Goal: Task Accomplishment & Management: Manage account settings

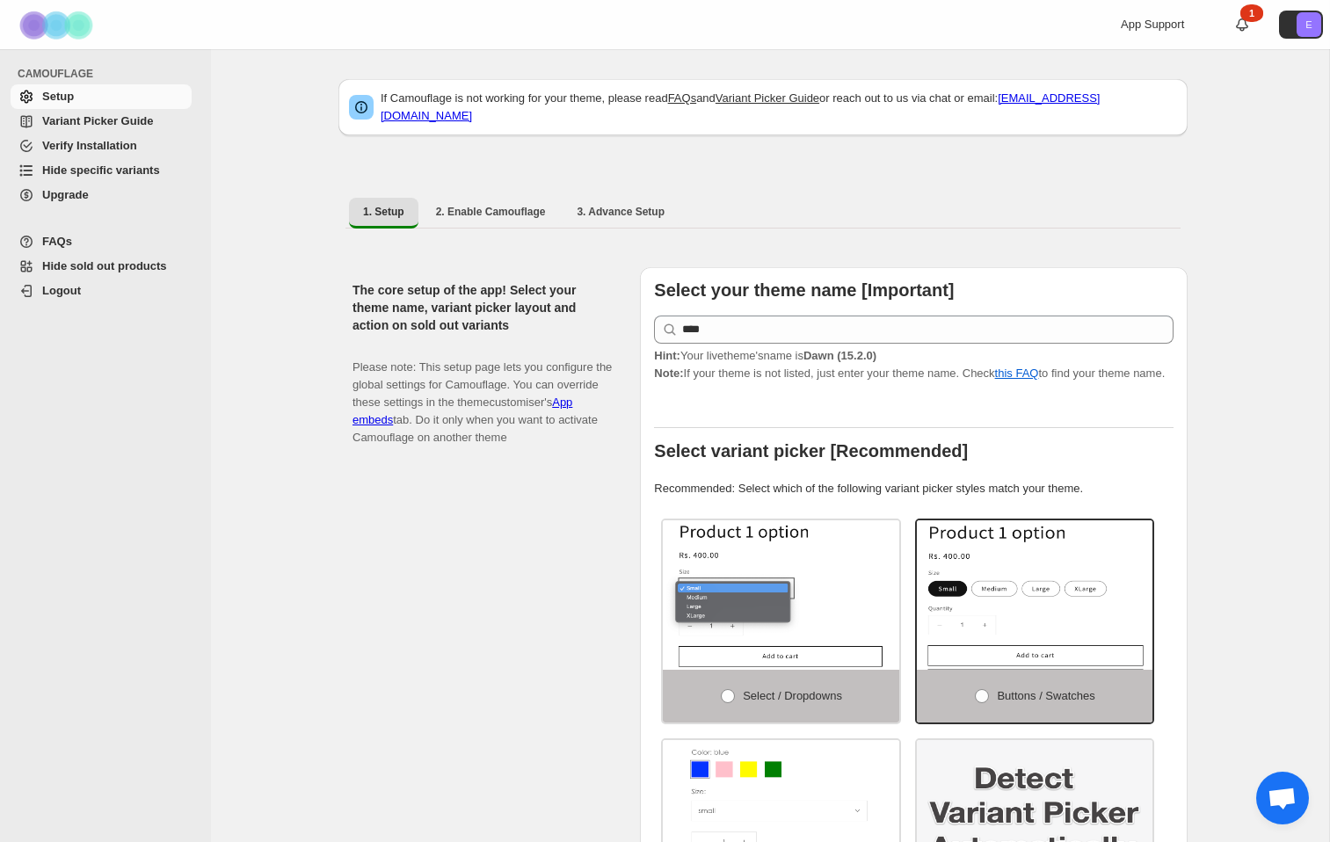
click at [76, 173] on span "Hide specific variants" at bounding box center [101, 170] width 118 height 13
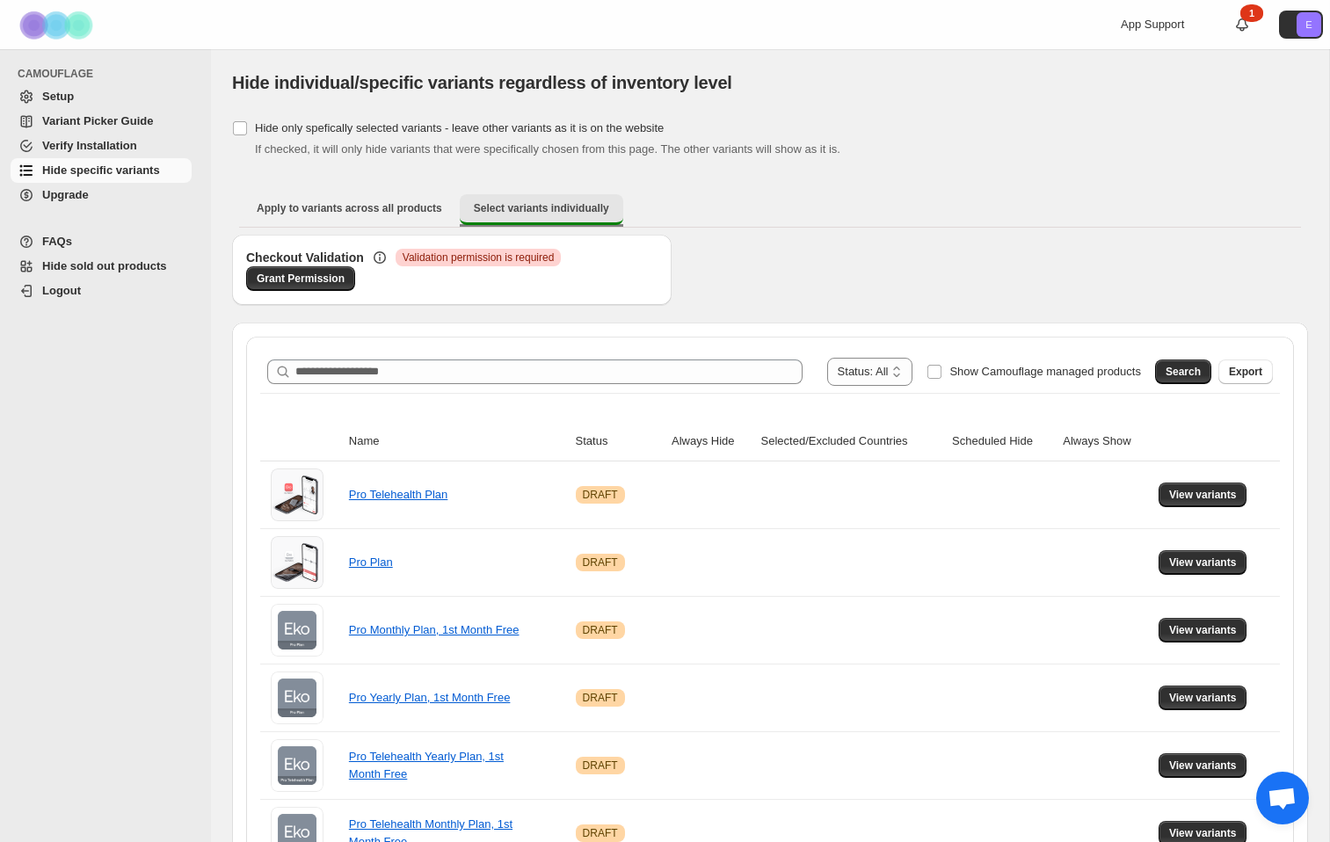
click at [547, 207] on span "Select variants individually" at bounding box center [541, 208] width 135 height 14
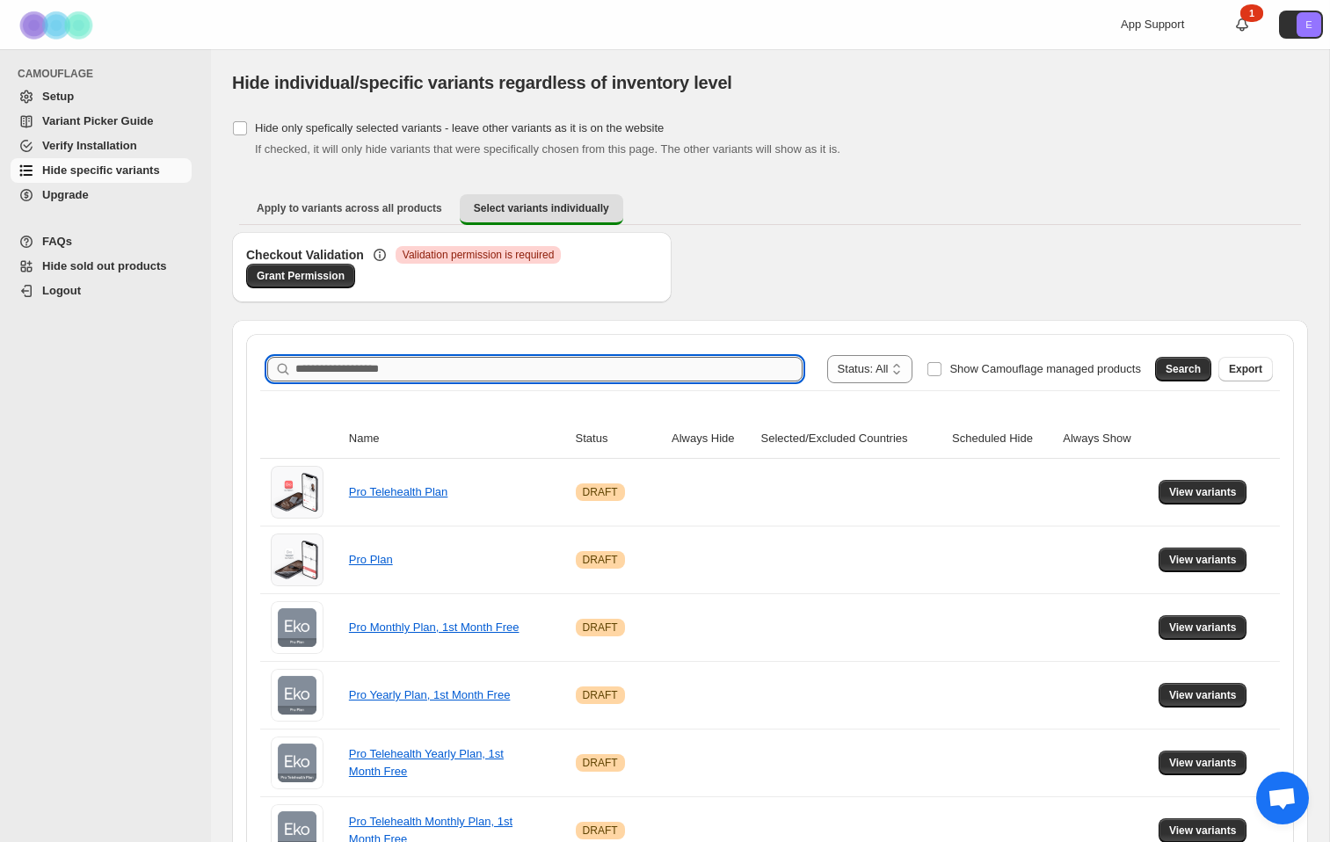
click at [719, 375] on input "Search product name" at bounding box center [548, 369] width 507 height 25
type input "******"
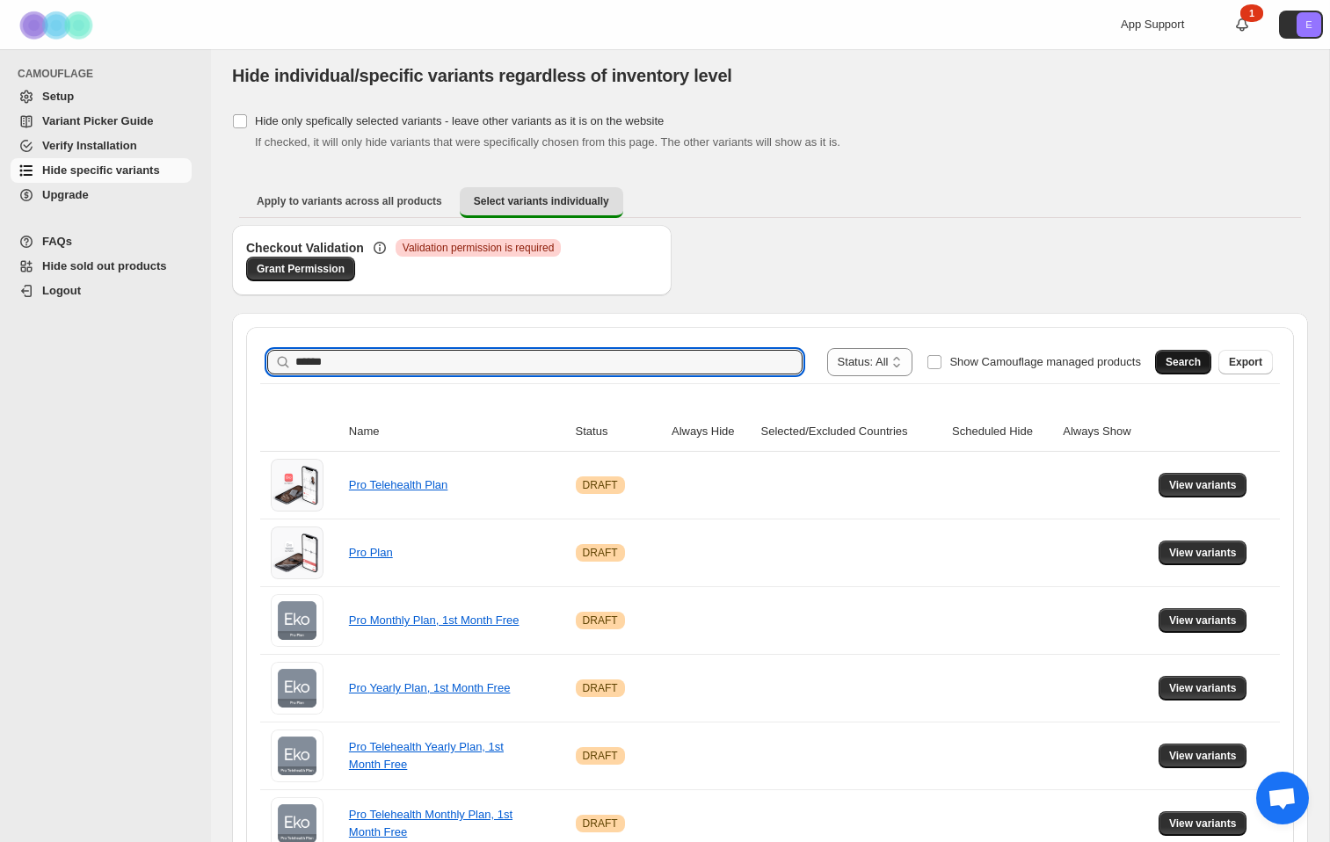
click at [1179, 361] on span "Search" at bounding box center [1183, 362] width 35 height 14
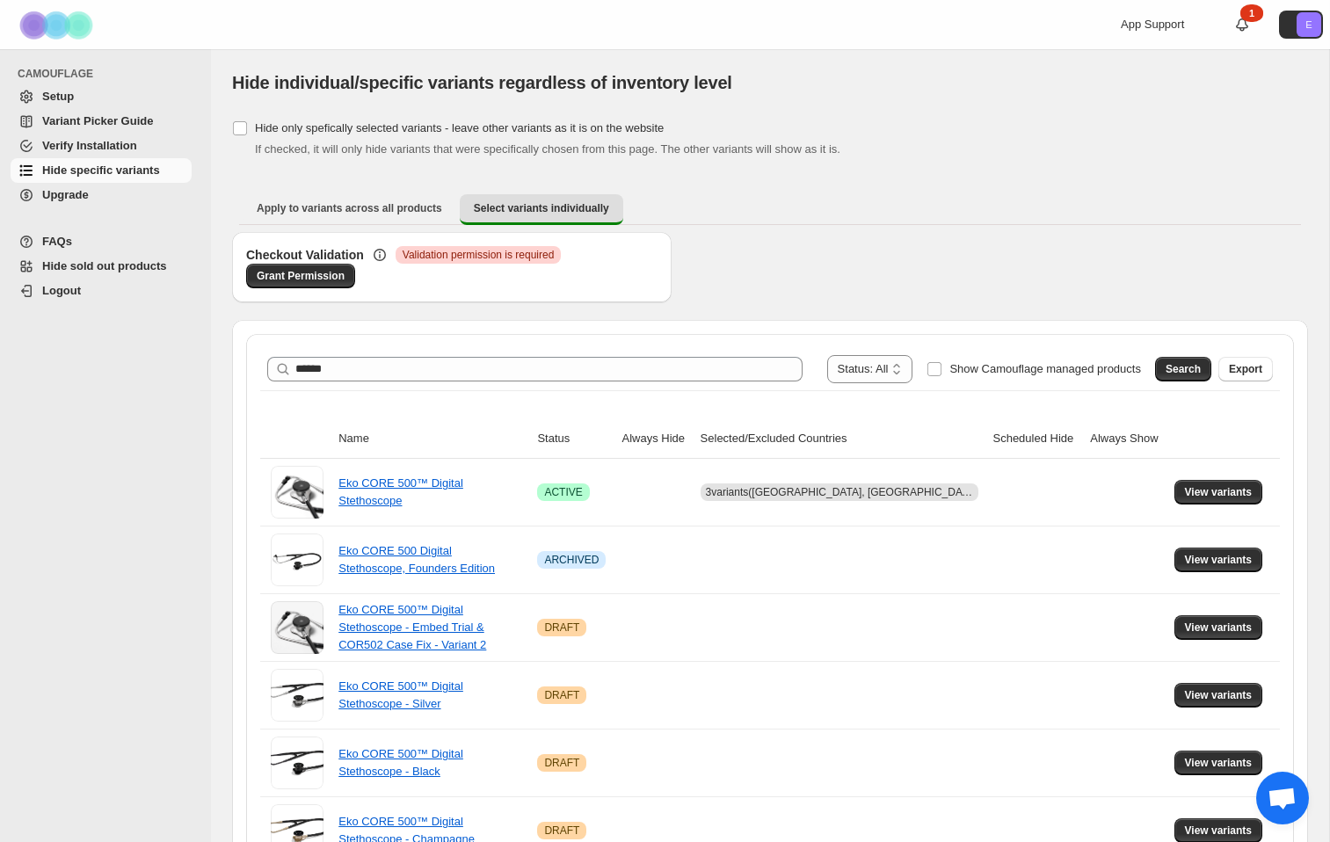
scroll to position [5, 0]
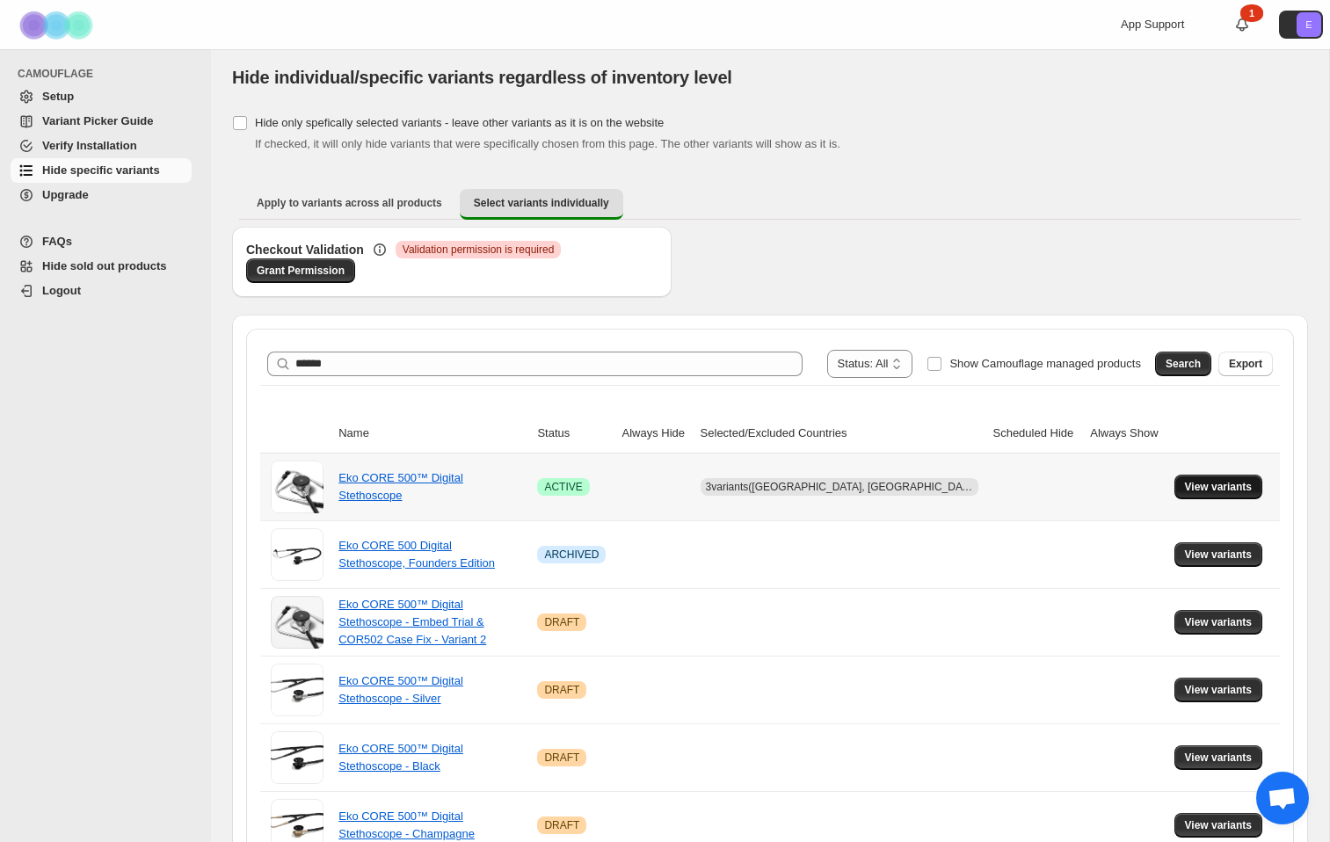
click at [1195, 489] on span "View variants" at bounding box center [1219, 487] width 68 height 14
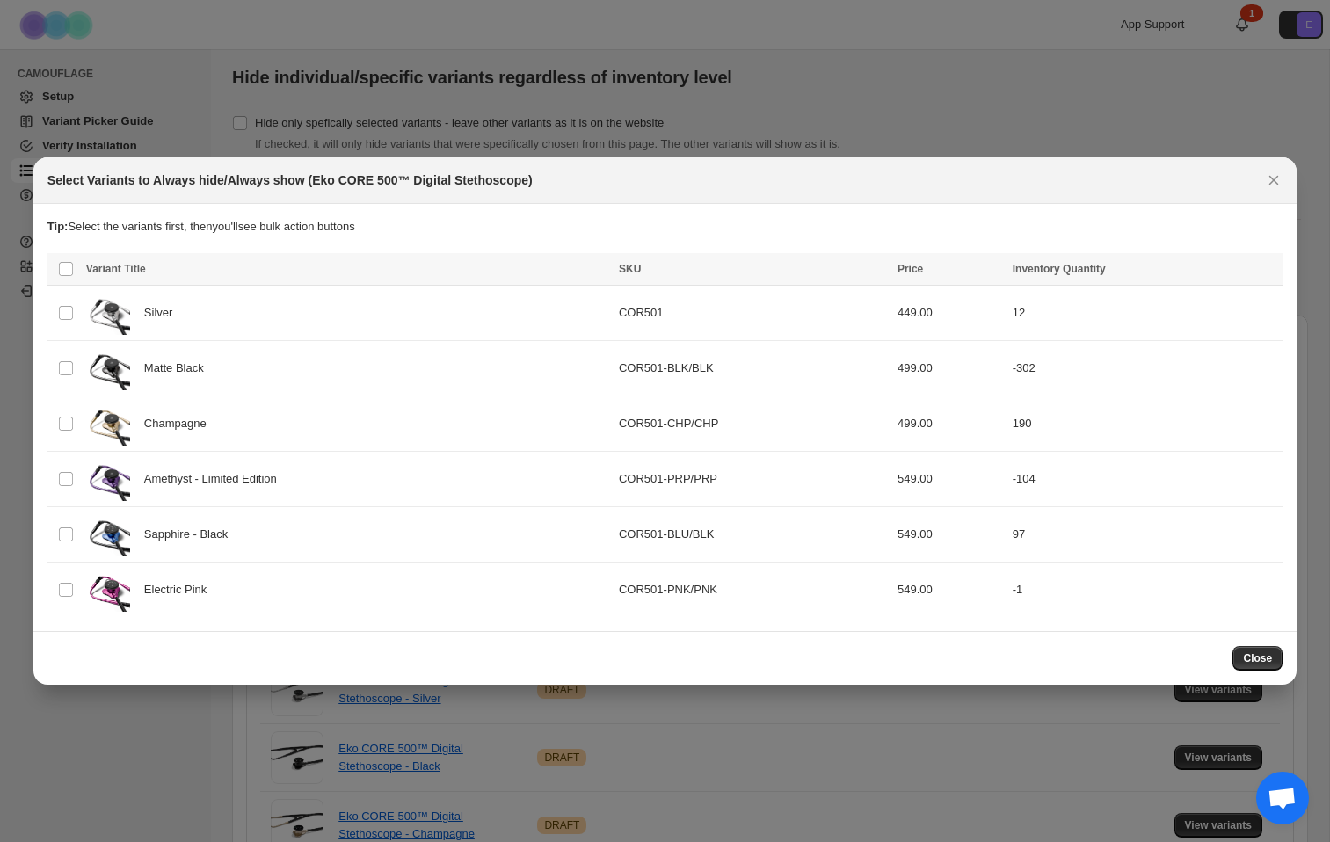
click at [1262, 671] on div "Close" at bounding box center [664, 658] width 1263 height 54
click at [1266, 660] on span "Close" at bounding box center [1257, 658] width 29 height 14
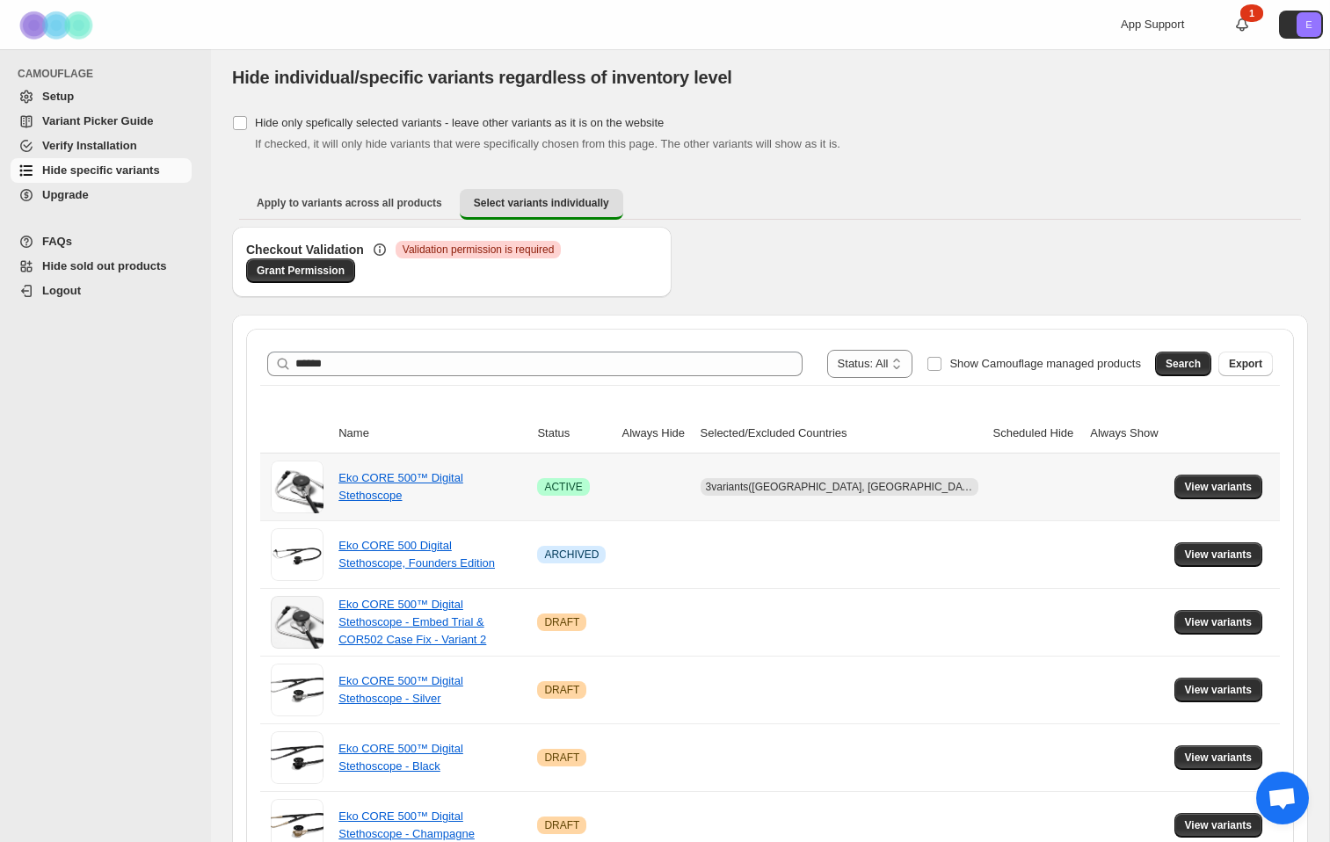
click at [810, 484] on span "3 variants (GB, CA)" at bounding box center [843, 487] width 275 height 12
click at [1207, 485] on span "View variants" at bounding box center [1219, 487] width 68 height 14
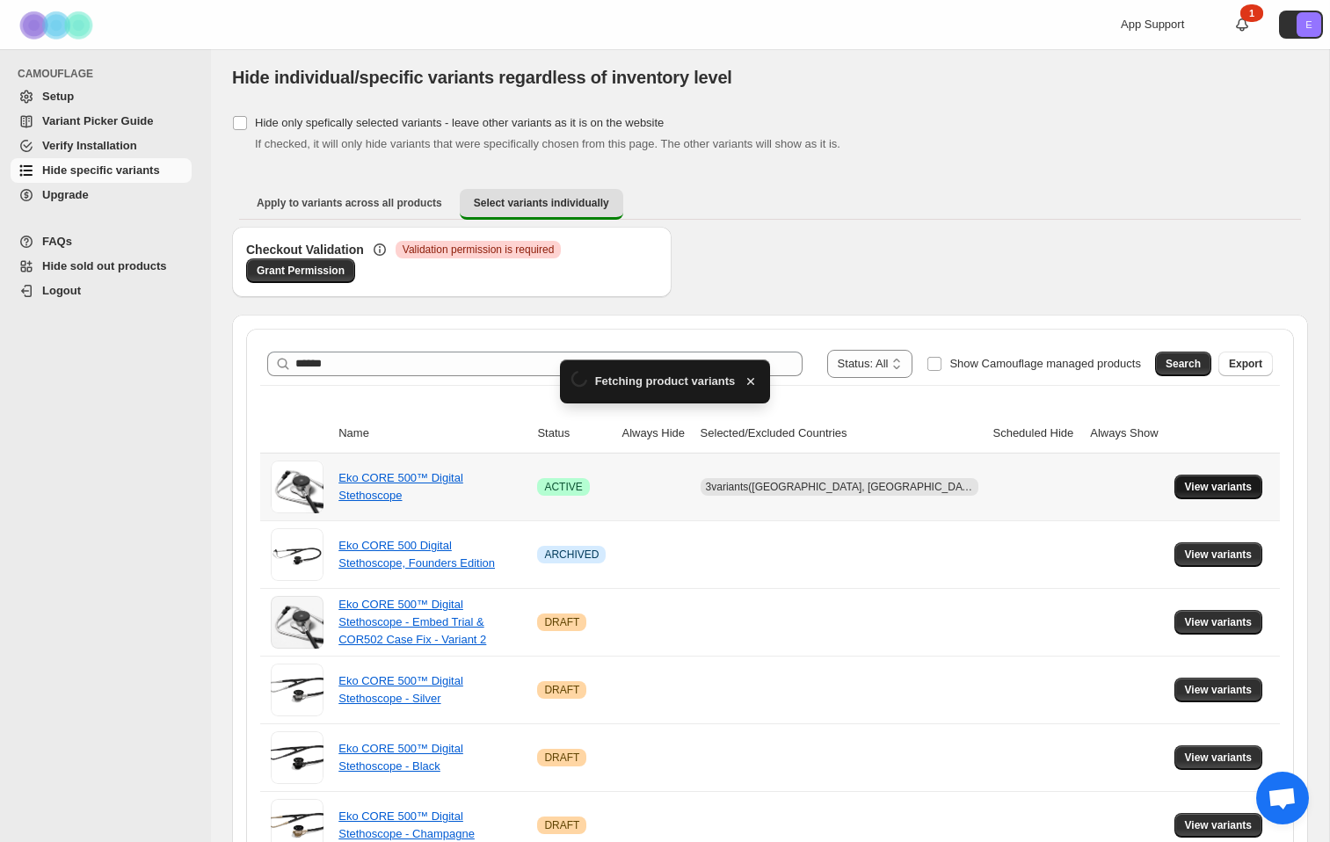
scroll to position [0, 0]
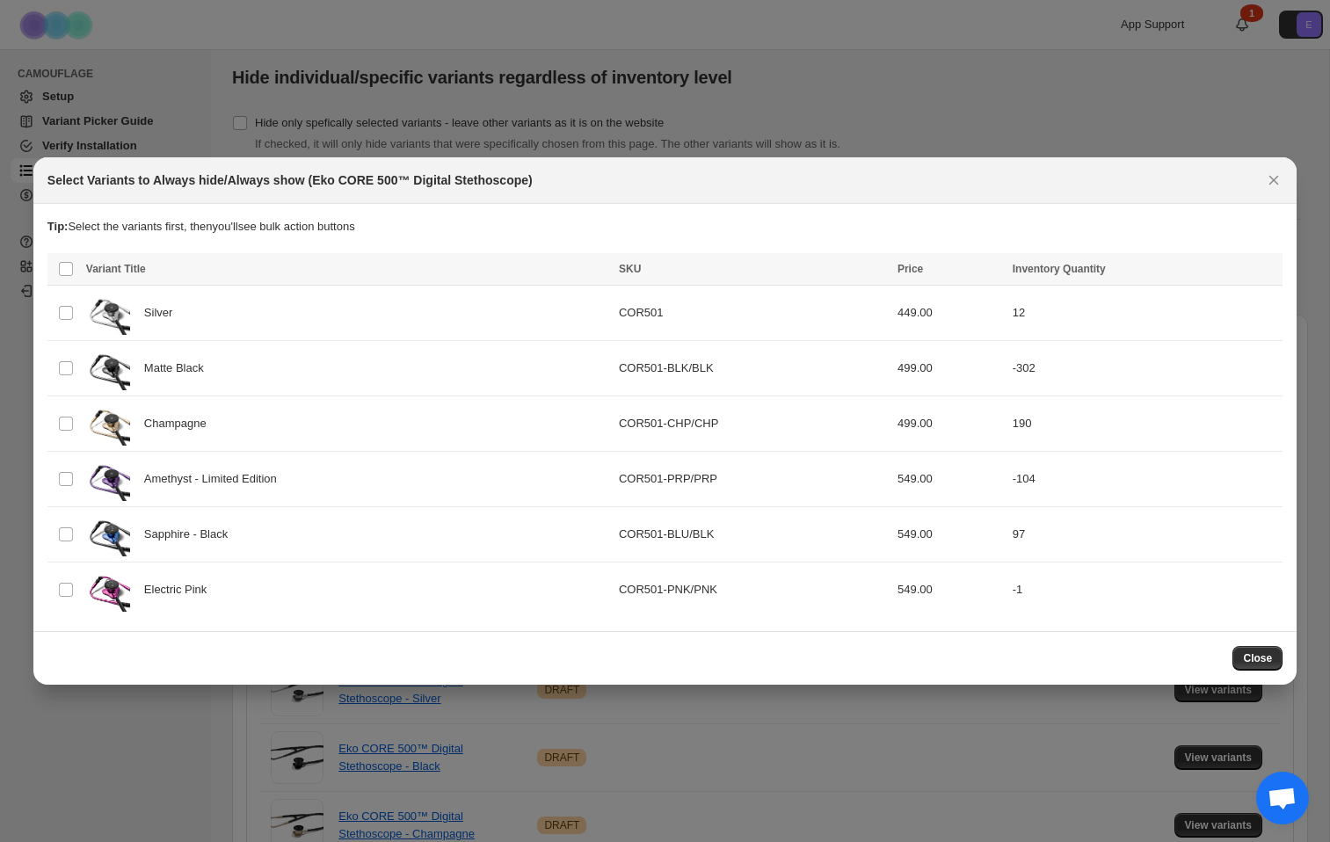
drag, startPoint x: 1268, startPoint y: 176, endPoint x: 1222, endPoint y: 186, distance: 46.7
click at [1268, 176] on icon "Close" at bounding box center [1274, 180] width 18 height 18
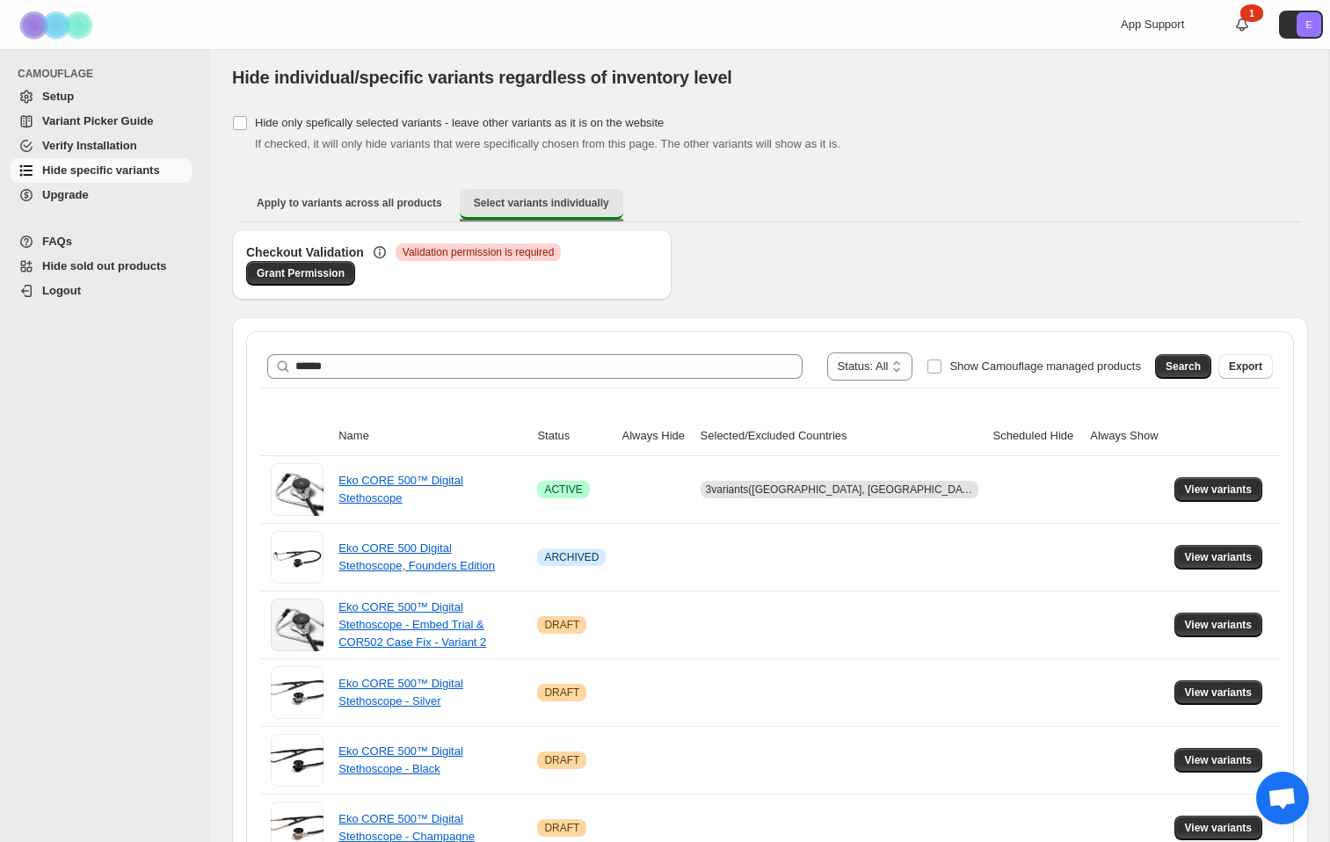
click at [528, 207] on span "Select variants individually" at bounding box center [541, 203] width 135 height 14
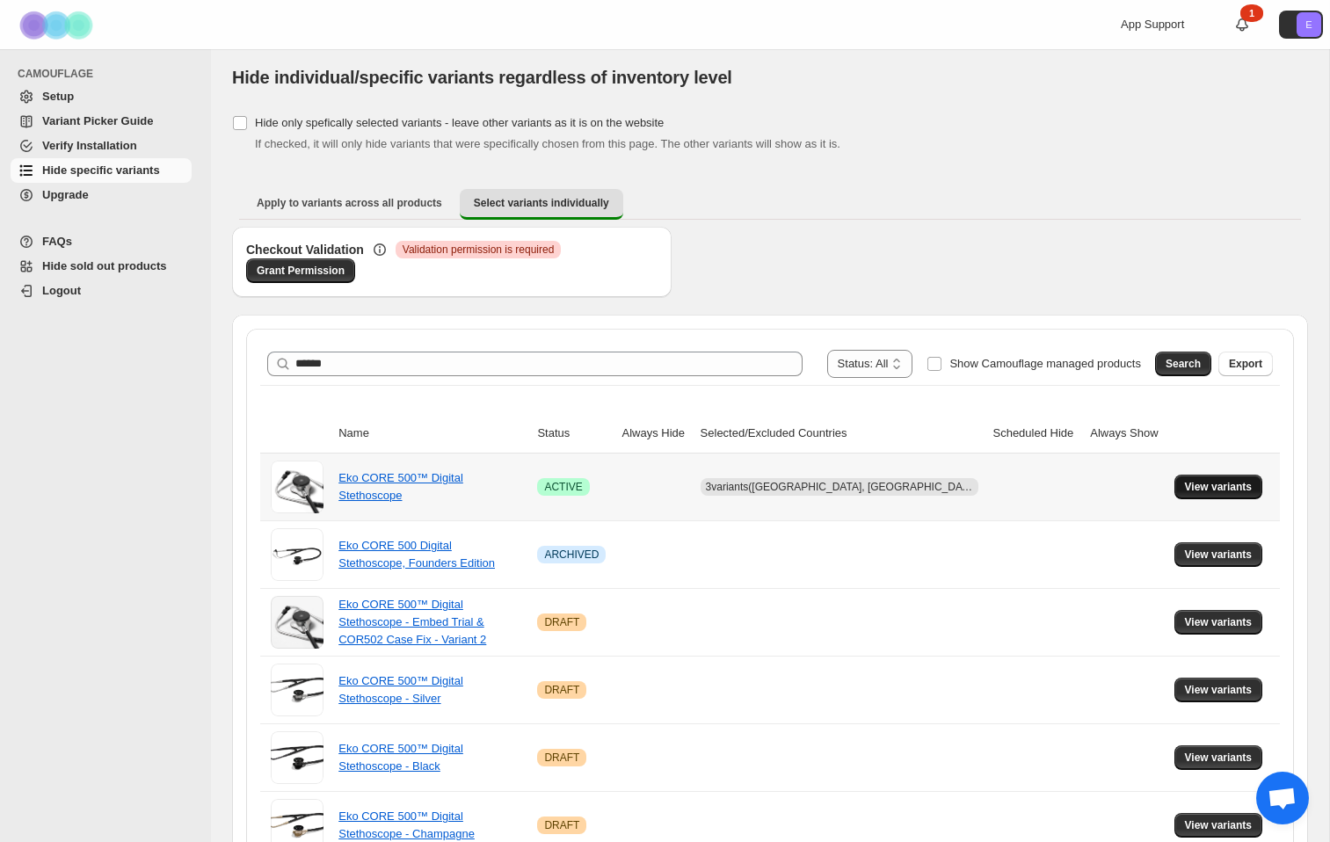
click at [1204, 484] on span "View variants" at bounding box center [1219, 487] width 68 height 14
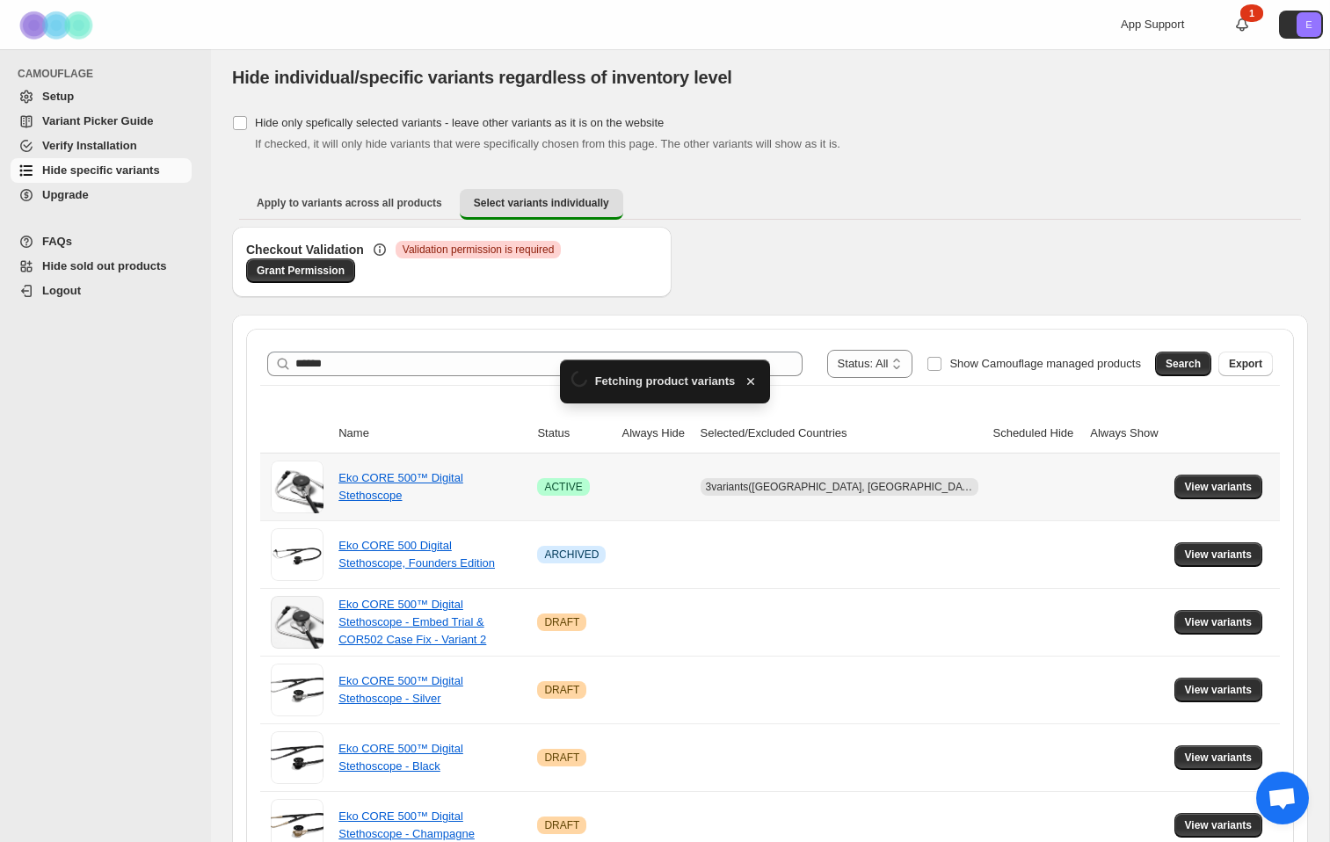
scroll to position [0, 0]
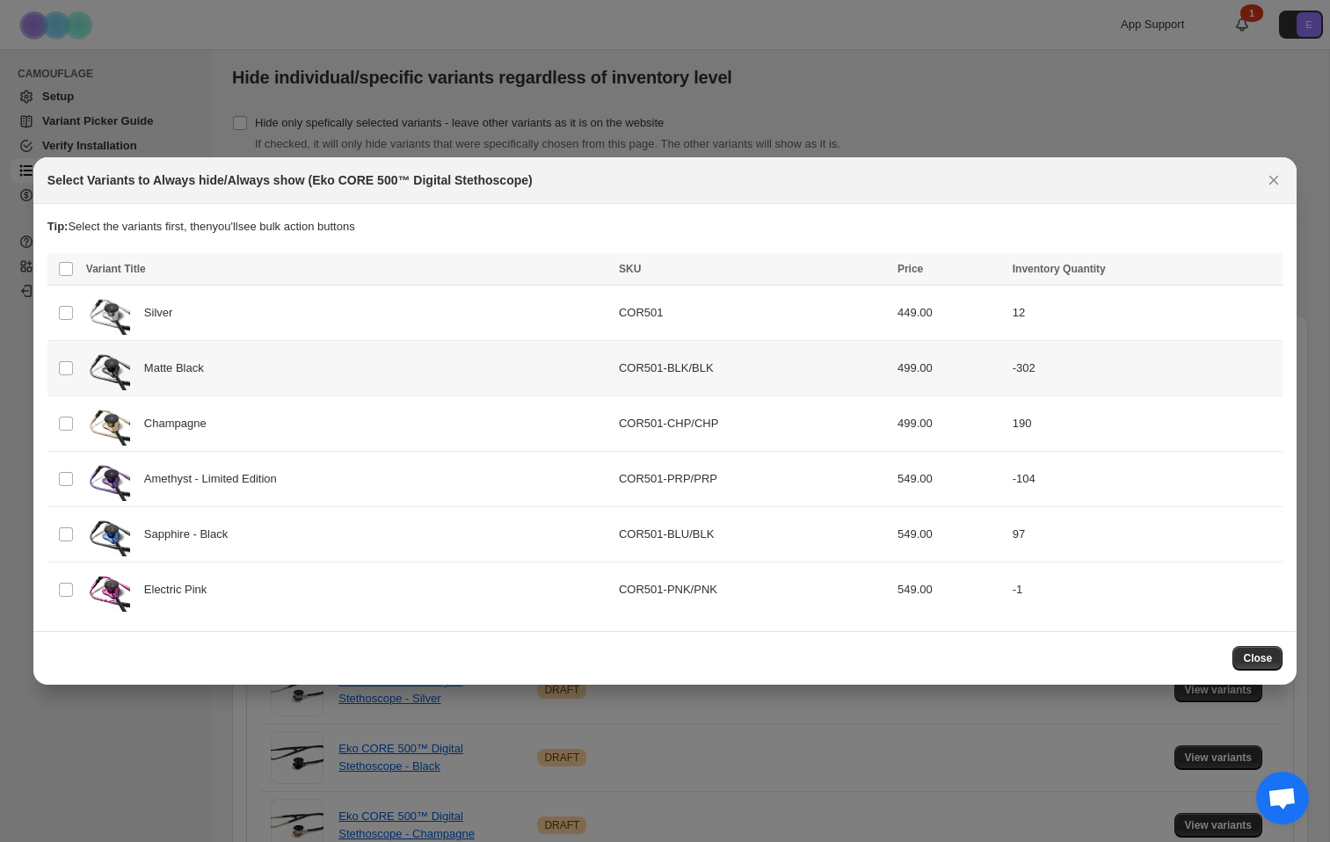
click at [182, 374] on span "Matte Black" at bounding box center [178, 369] width 69 height 18
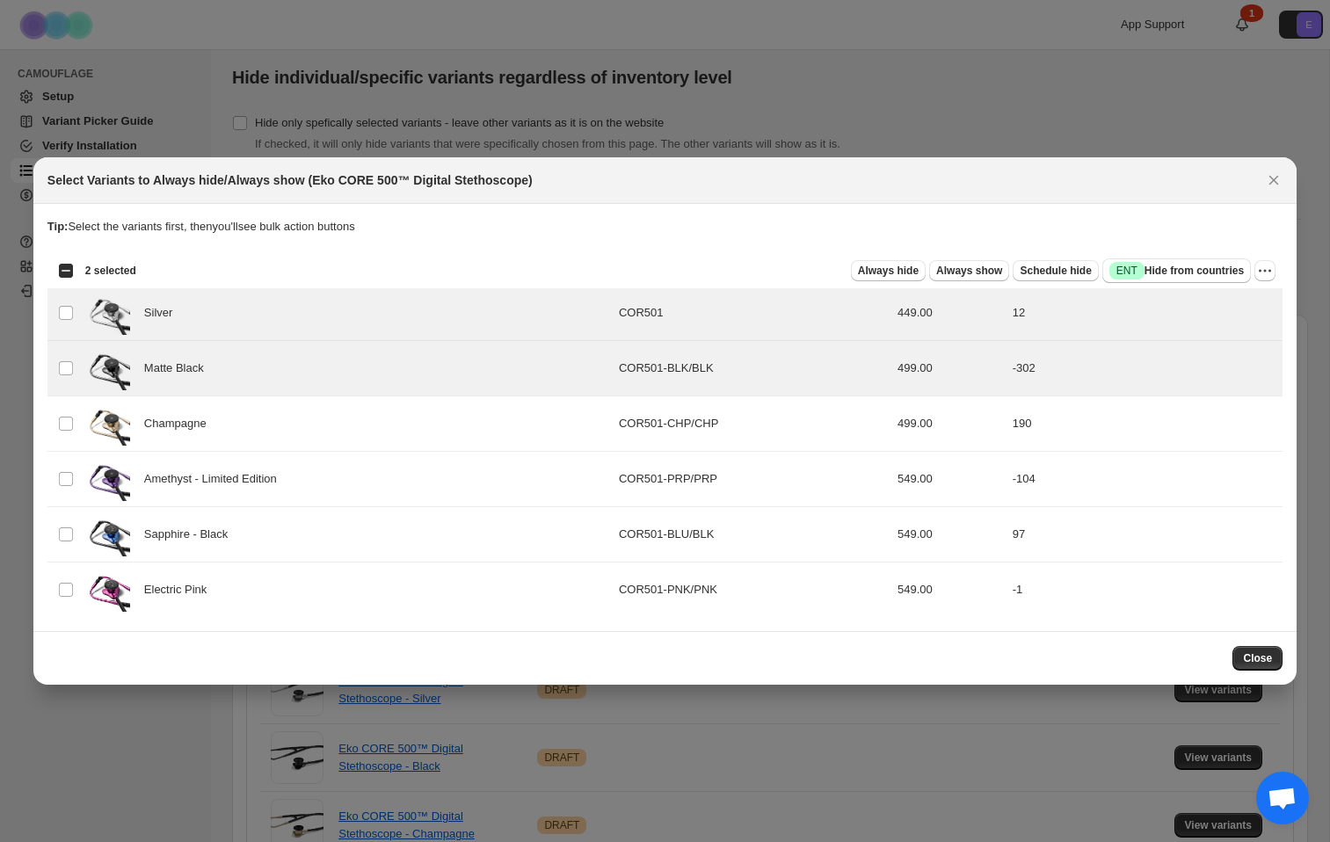
click at [59, 284] on div "Select all 6 product variants 2 selected Always hide Always show Schedule hide …" at bounding box center [664, 270] width 1235 height 35
click at [63, 260] on div "Select all 6 product variants 2 selected" at bounding box center [97, 270] width 78 height 21
click at [63, 267] on div "Select all 6 product variants 2 selected" at bounding box center [97, 271] width 78 height 16
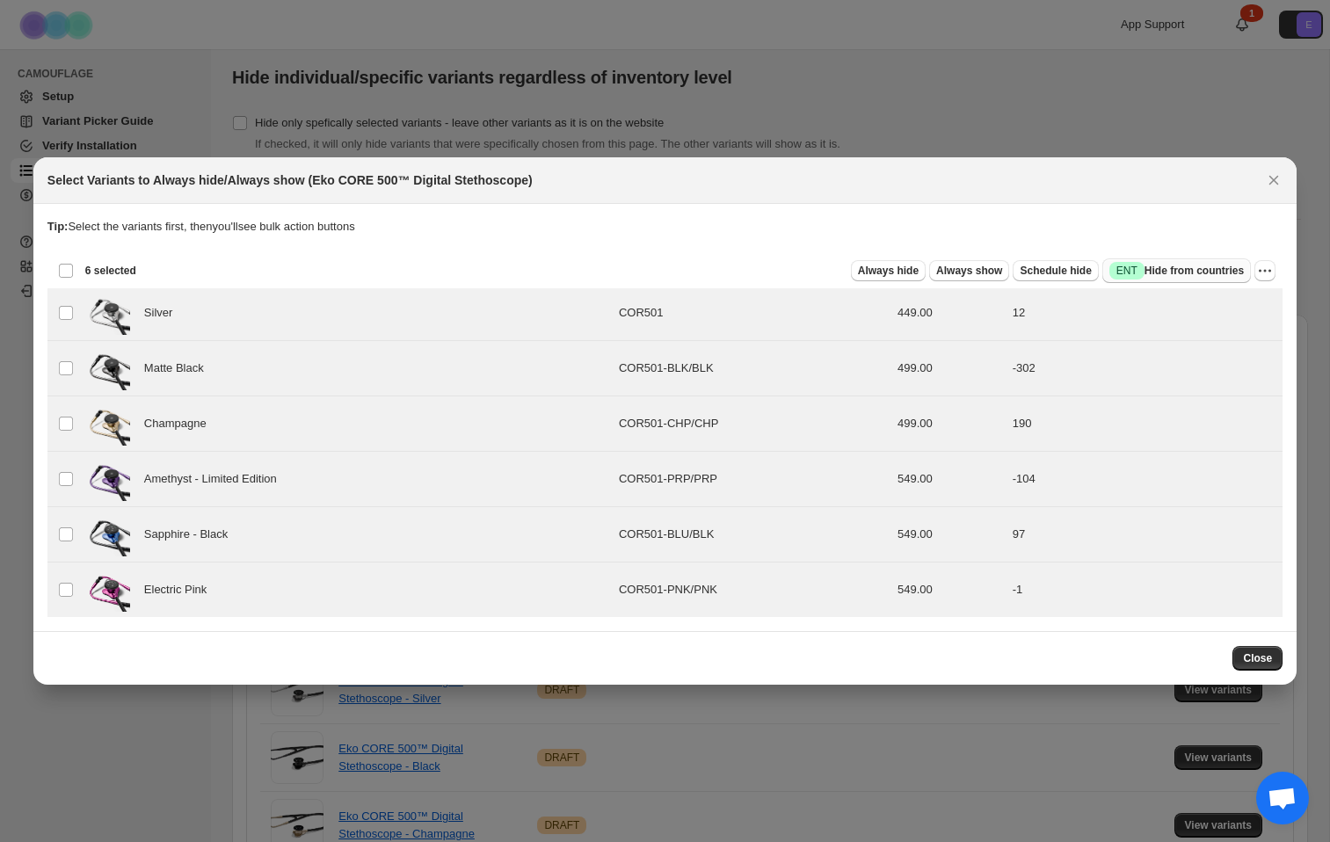
click at [1140, 268] on span "Success ENT Hide from countries" at bounding box center [1177, 271] width 135 height 18
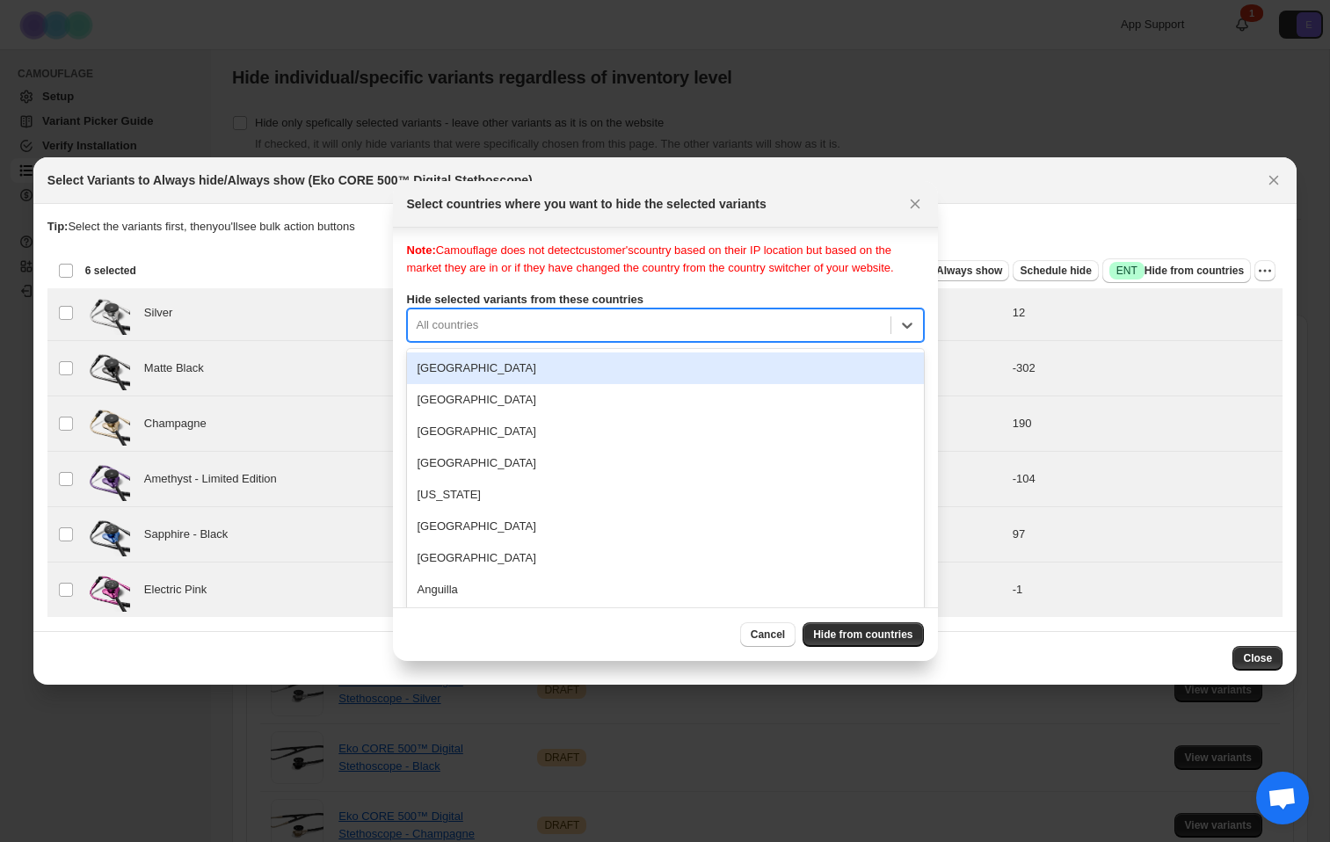
scroll to position [23, 0]
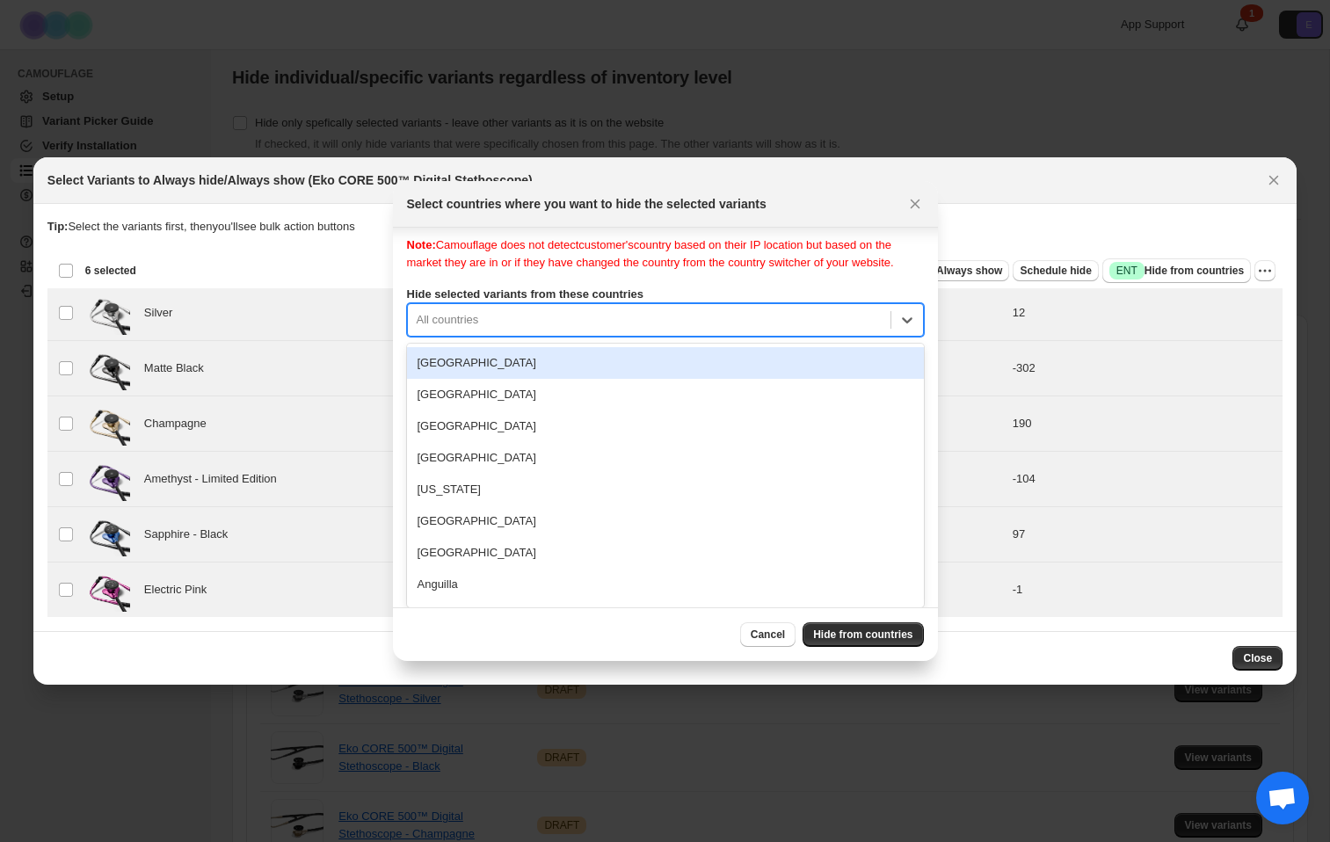
click at [871, 337] on div "Note: Camouflage does not detect customer's country based on their IP location …" at bounding box center [665, 413] width 517 height 352
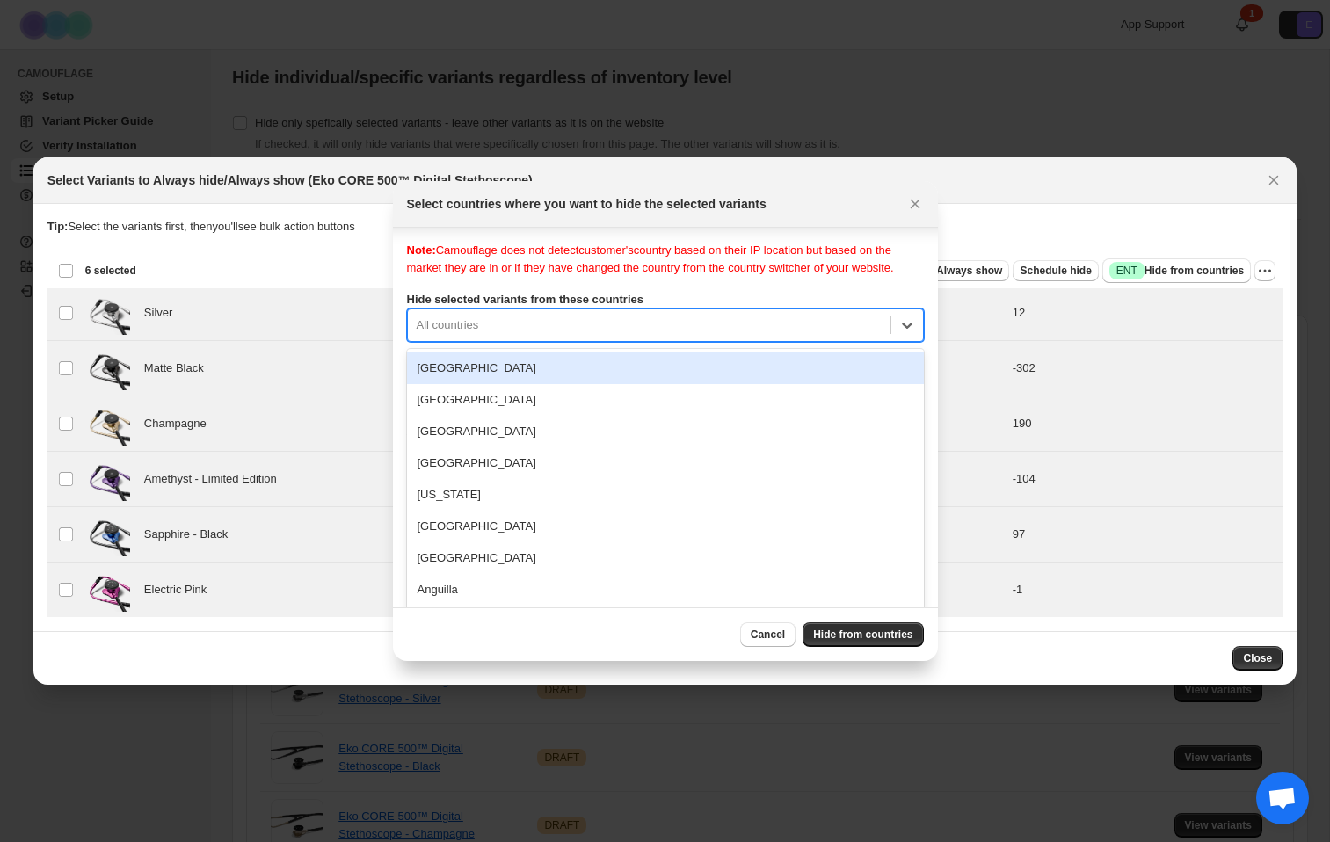
click at [1216, 206] on section "Tip: Select the variants first, then you'll see bulk action buttons Loading pro…" at bounding box center [664, 417] width 1263 height 427
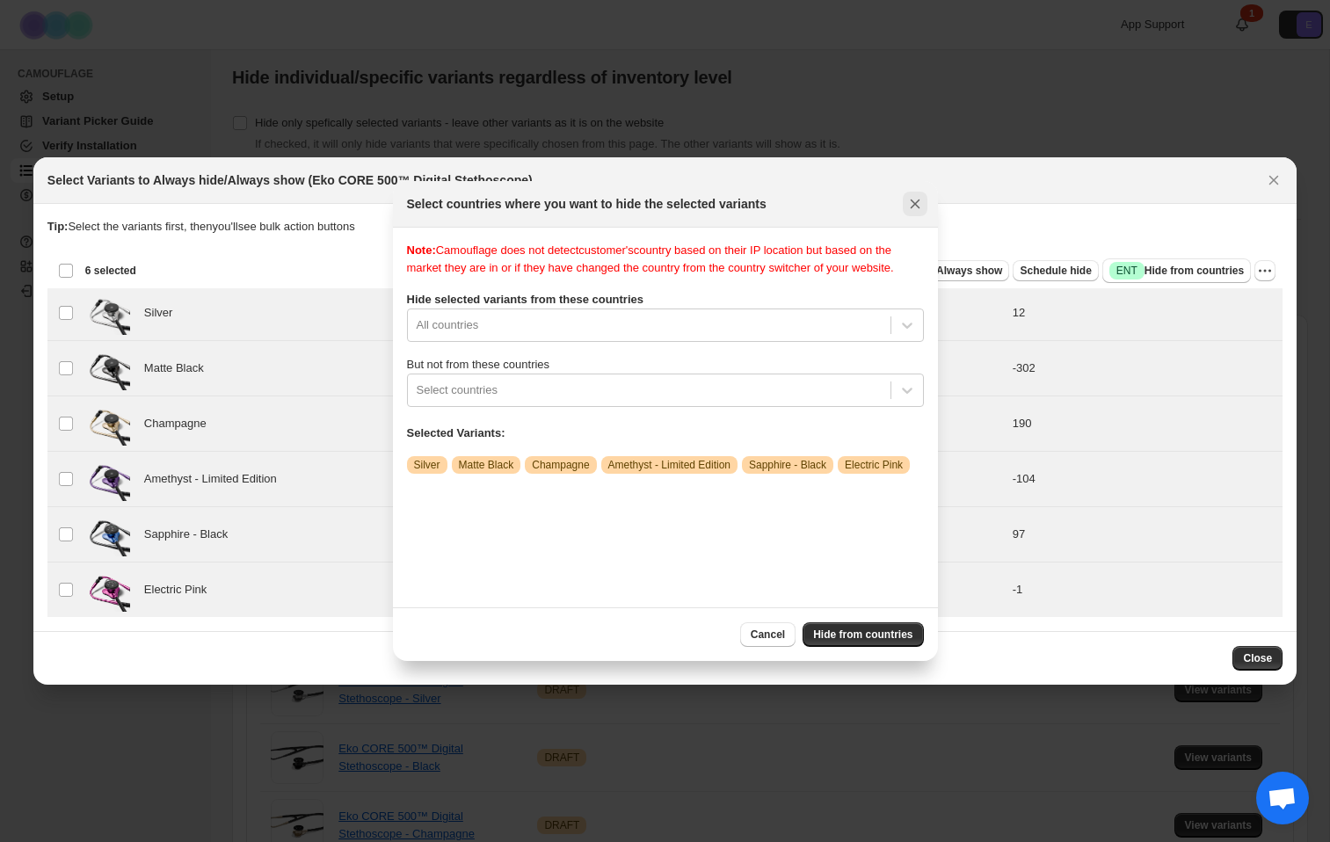
click at [917, 199] on icon "Close" at bounding box center [915, 204] width 18 height 18
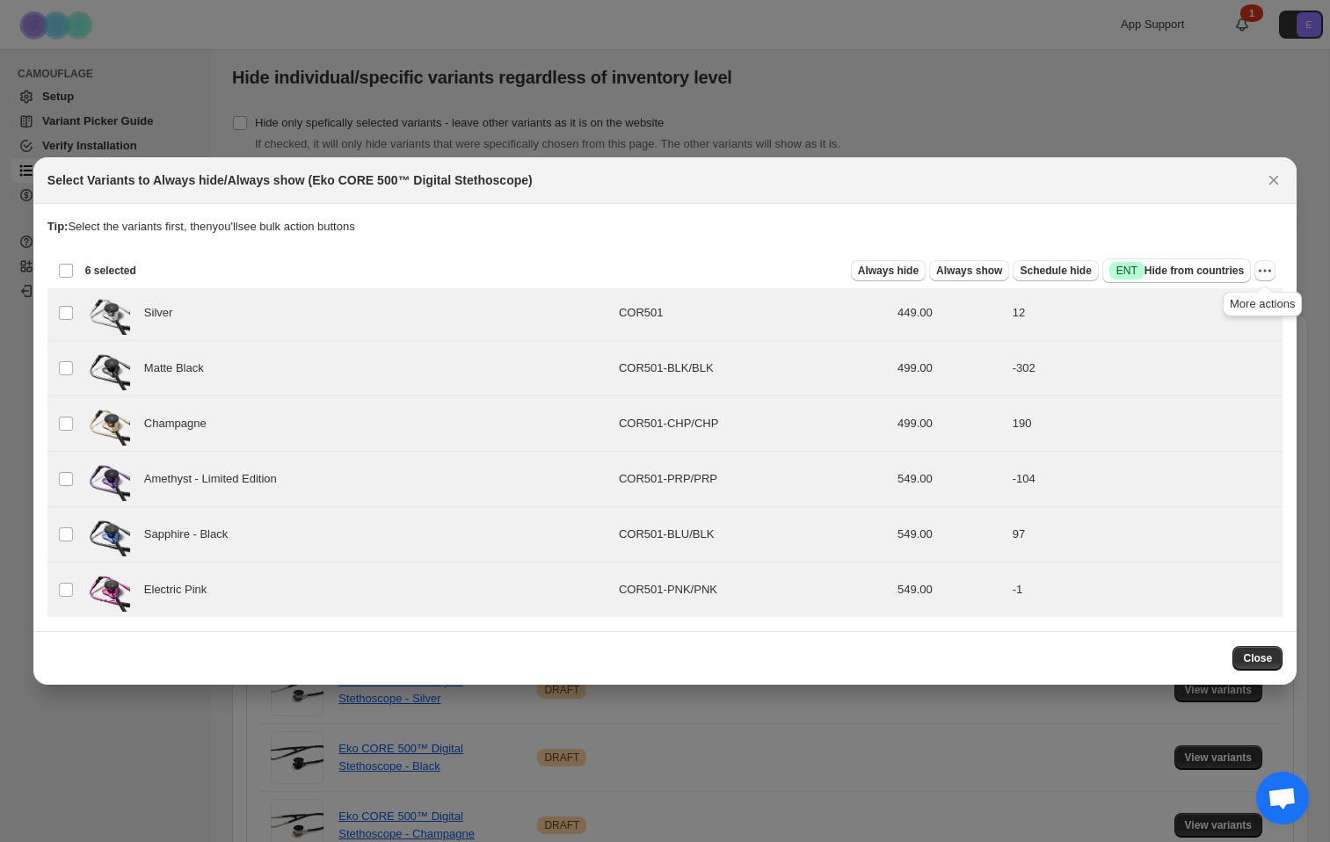
click at [1266, 275] on icon "More actions" at bounding box center [1265, 271] width 18 height 18
click at [1219, 397] on span "Undo hide from countries" at bounding box center [1201, 395] width 127 height 13
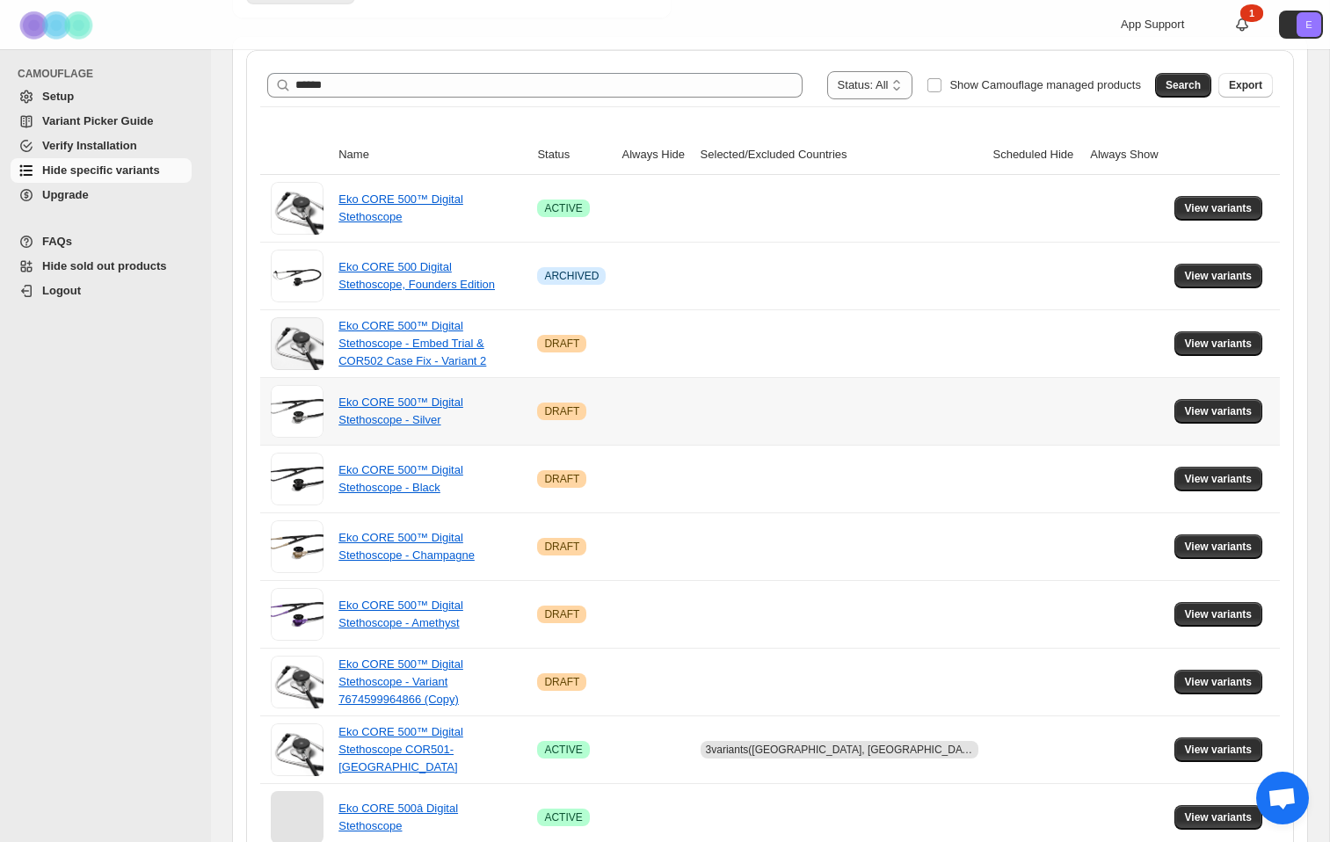
scroll to position [441, 0]
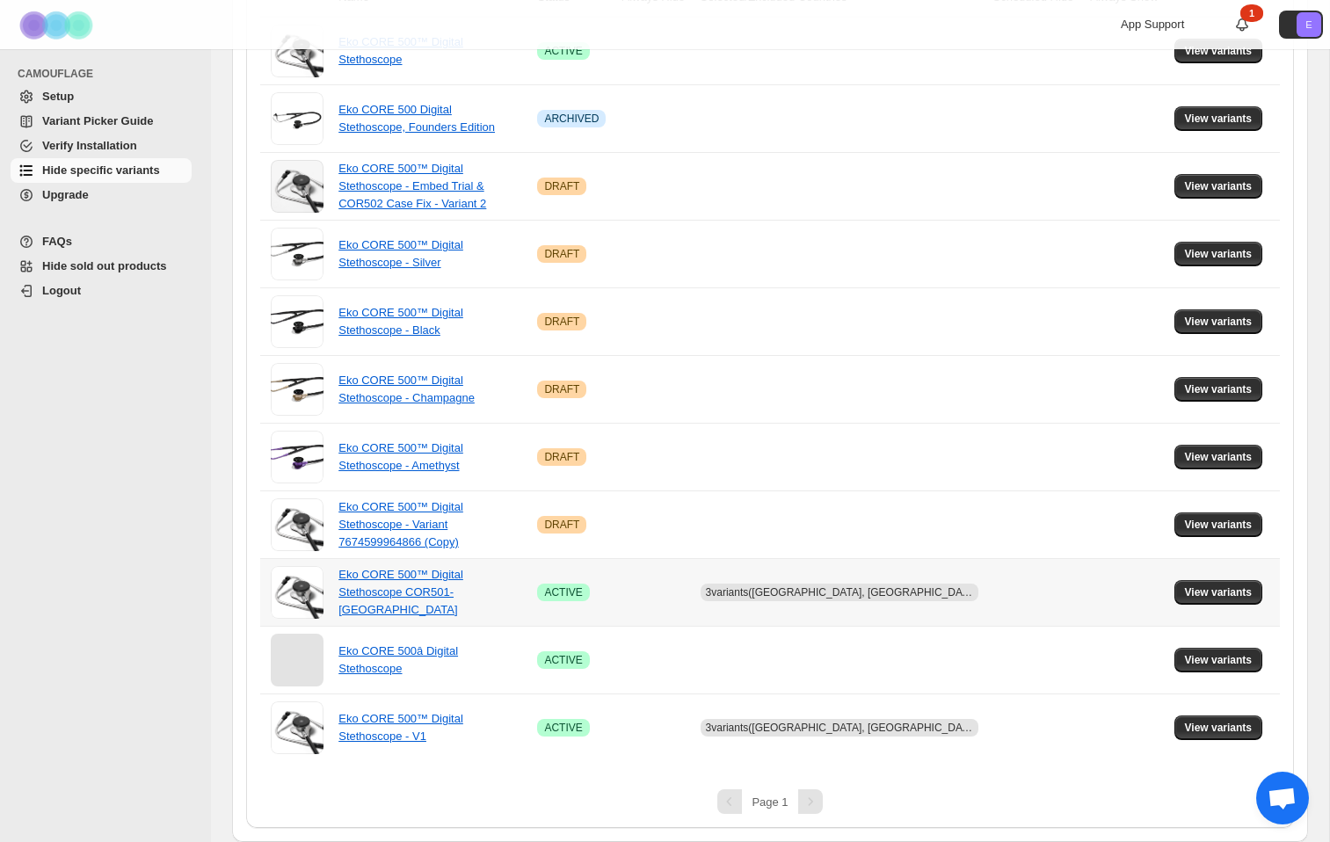
click at [989, 591] on td at bounding box center [1036, 592] width 98 height 68
click at [1210, 586] on span "View variants" at bounding box center [1219, 593] width 68 height 14
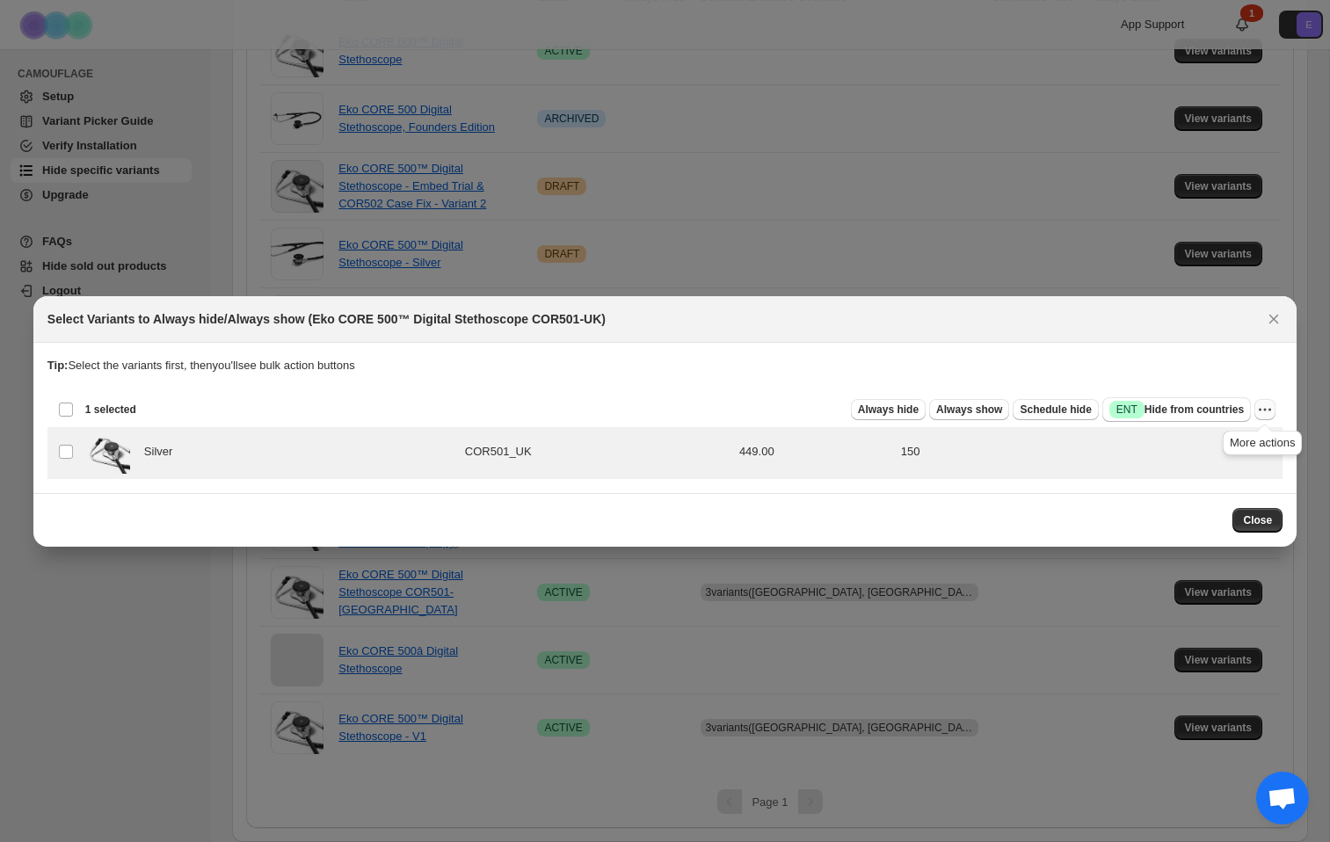
click at [1263, 403] on icon "More actions" at bounding box center [1265, 410] width 18 height 18
click at [1154, 533] on span "Undo hide from countries" at bounding box center [1201, 533] width 127 height 13
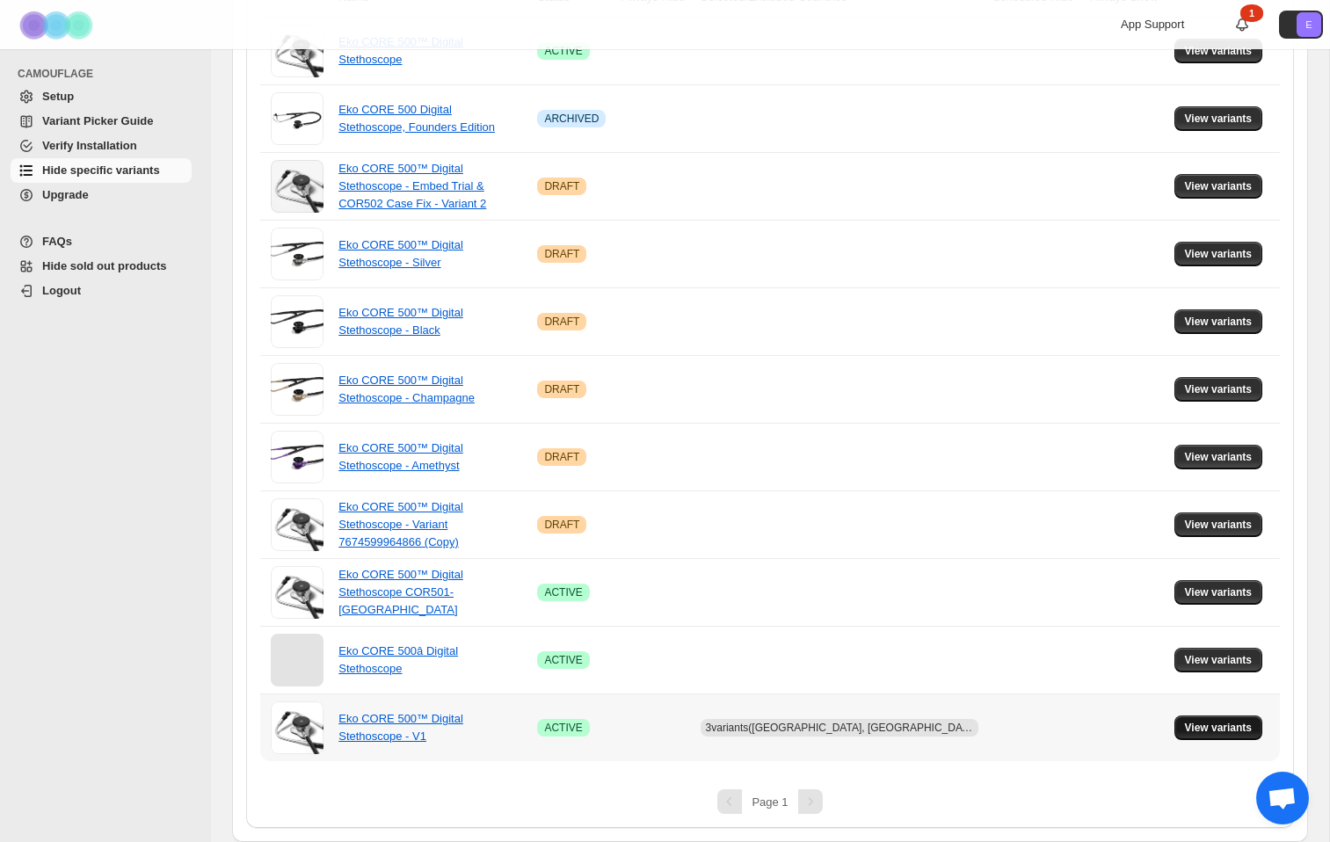
click at [1181, 721] on button "View variants" at bounding box center [1219, 728] width 89 height 25
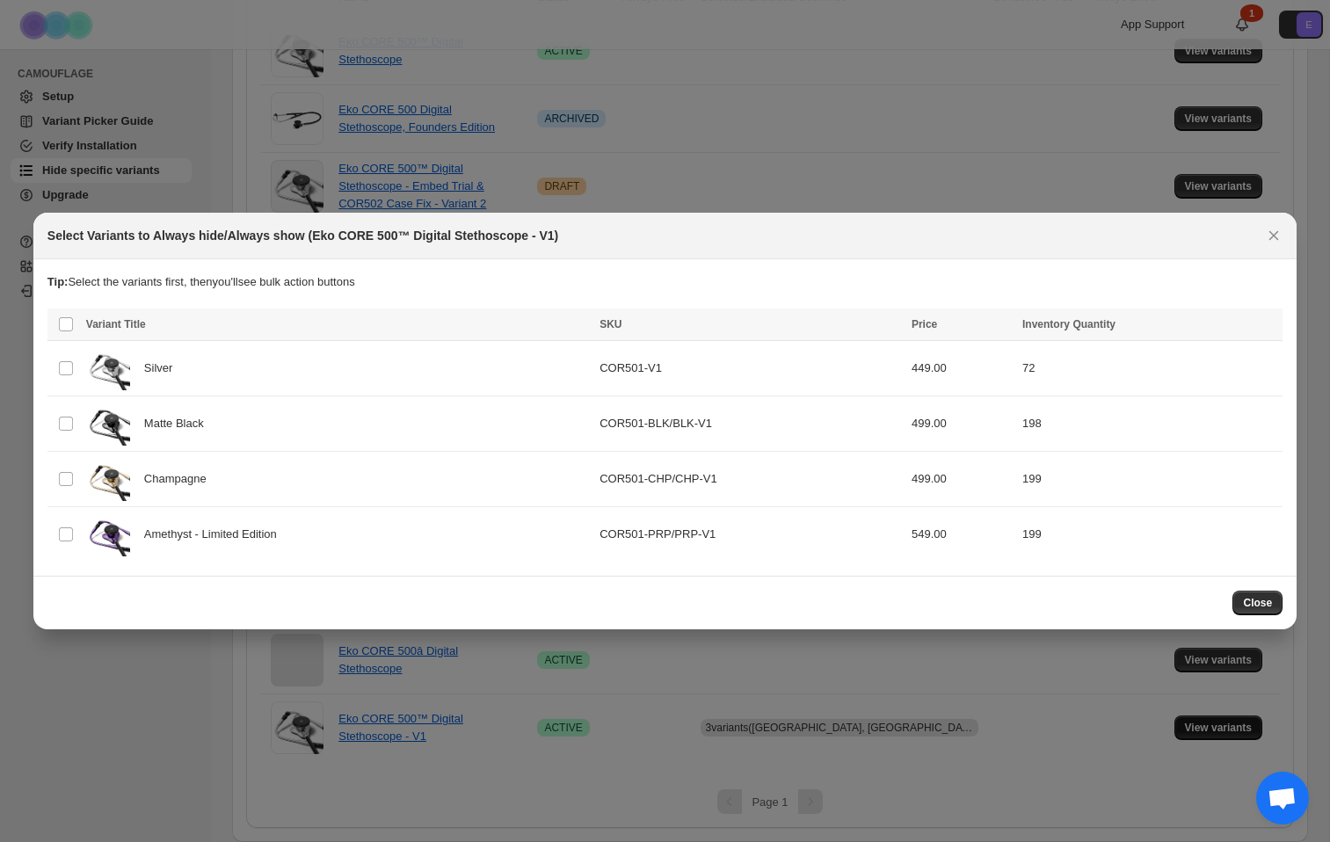
scroll to position [0, 0]
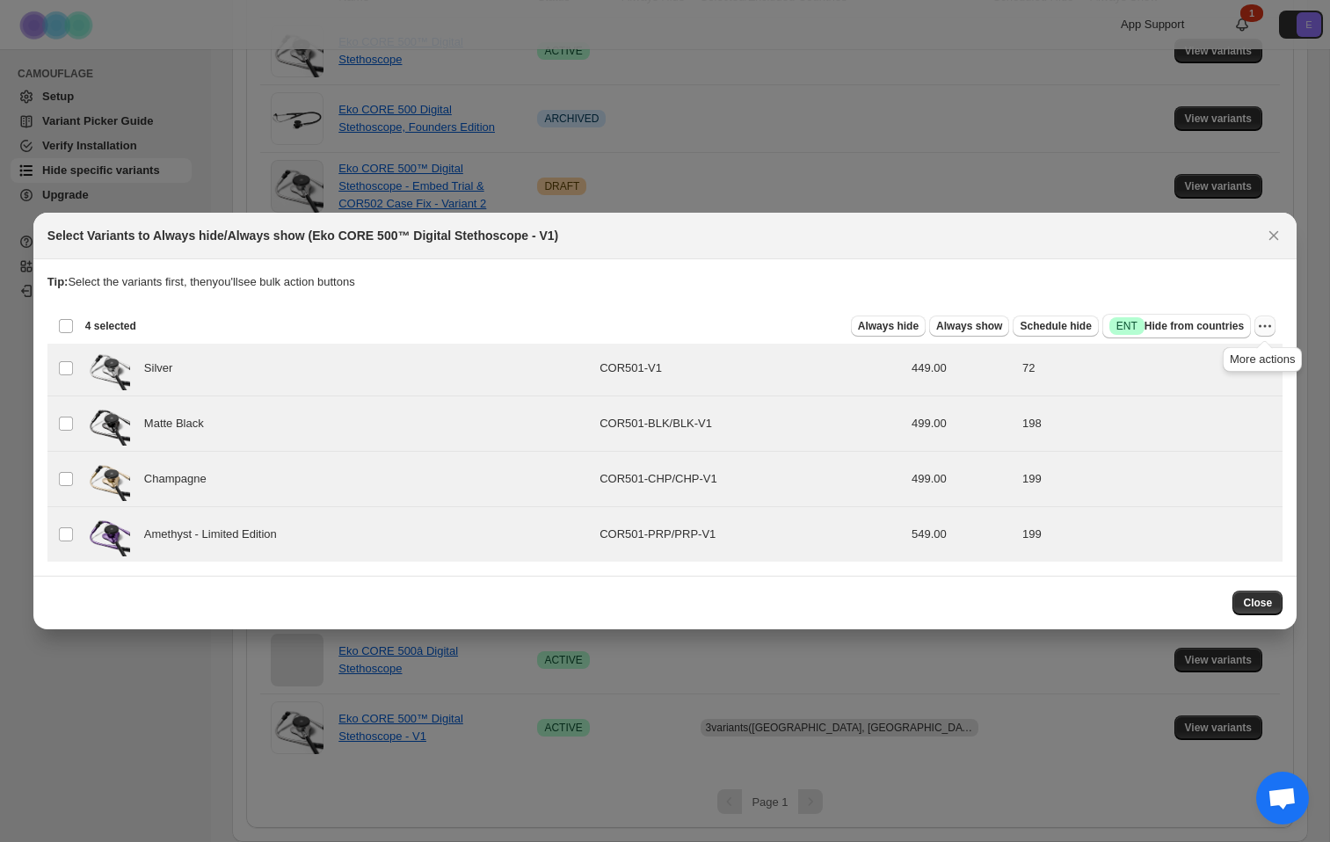
click at [1269, 325] on icon "More actions" at bounding box center [1265, 326] width 18 height 18
click at [1213, 448] on span "Undo hide from countries" at bounding box center [1201, 450] width 127 height 13
